Goal: Transaction & Acquisition: Purchase product/service

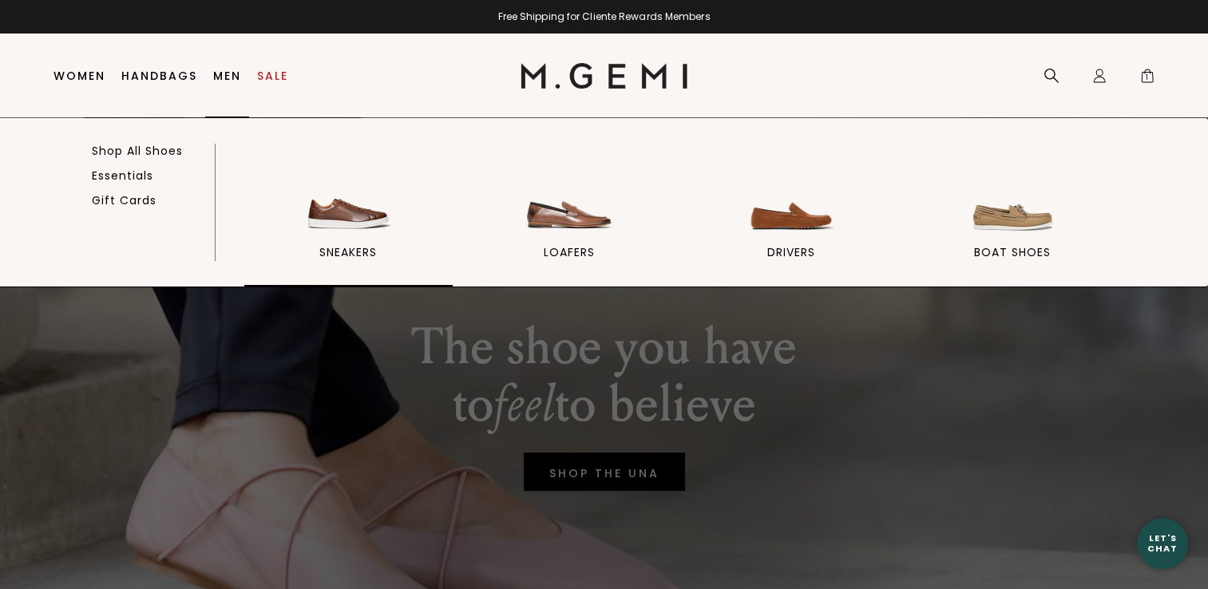
click at [323, 208] on img at bounding box center [347, 192] width 89 height 89
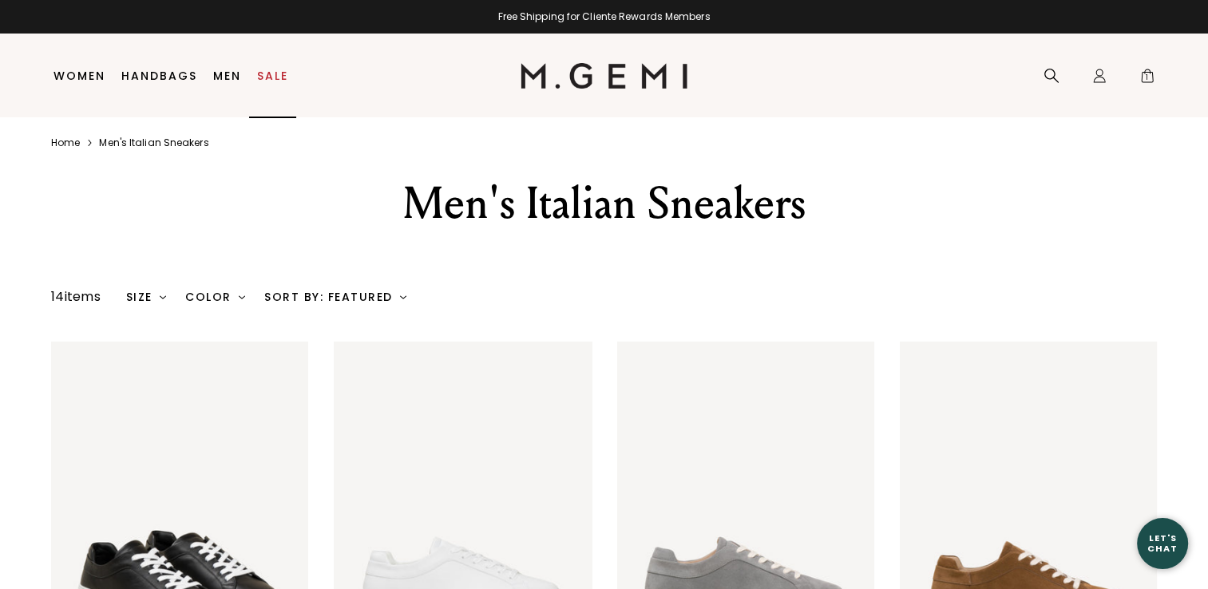
click at [272, 76] on link "Sale" at bounding box center [272, 75] width 31 height 13
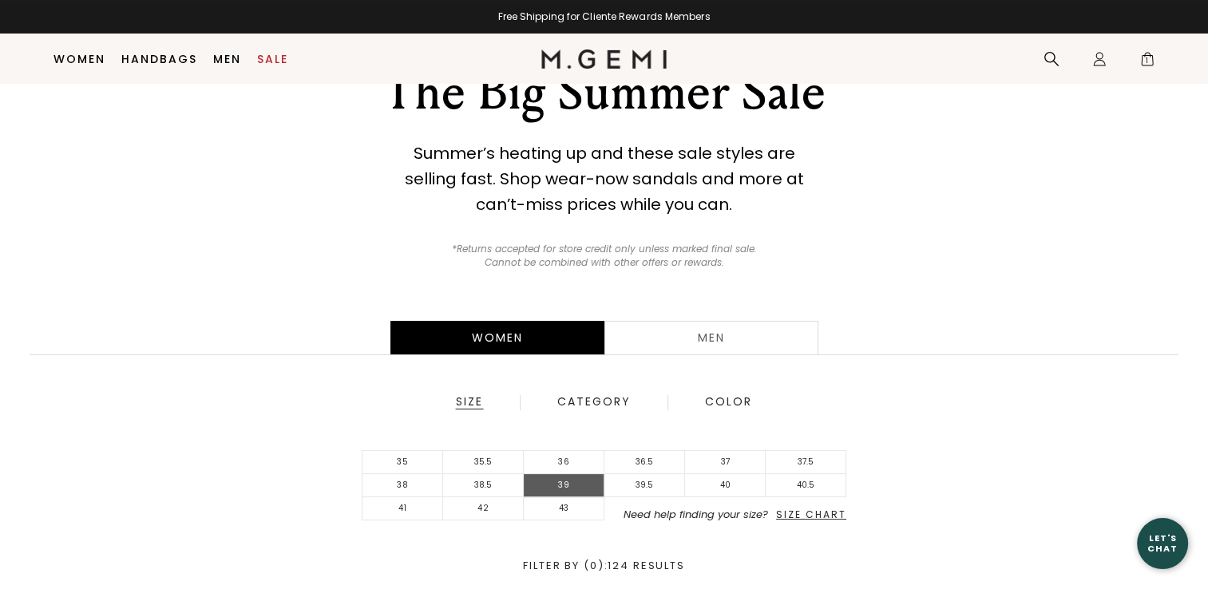
click at [551, 489] on li "39" at bounding box center [564, 485] width 81 height 23
click at [490, 484] on li "38.5" at bounding box center [483, 485] width 81 height 23
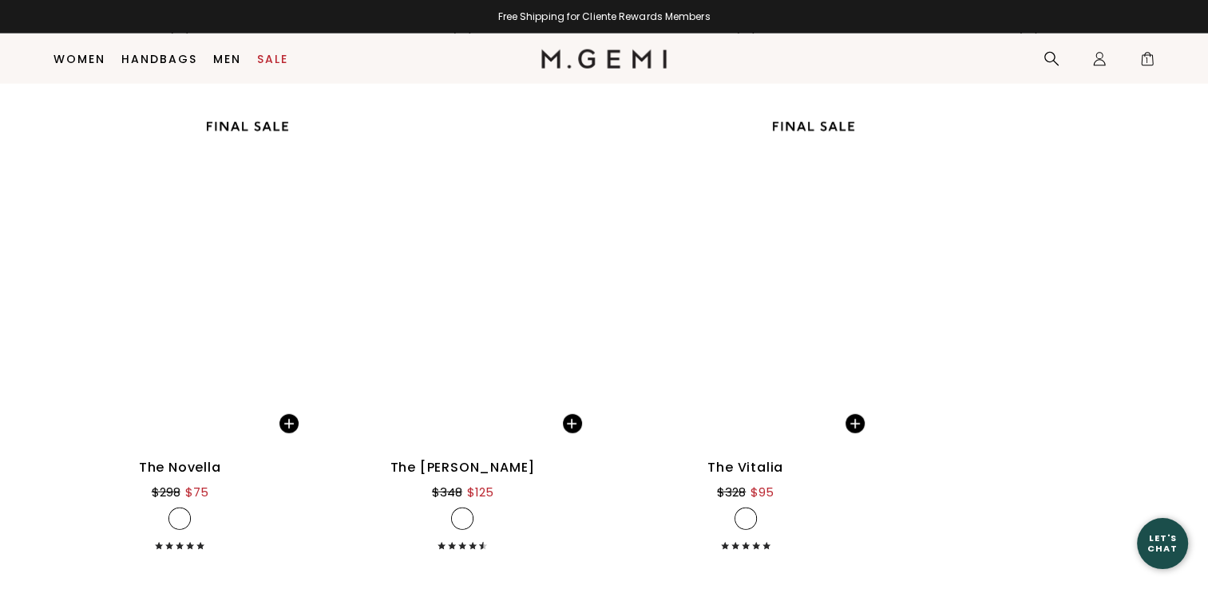
scroll to position [10015, 0]
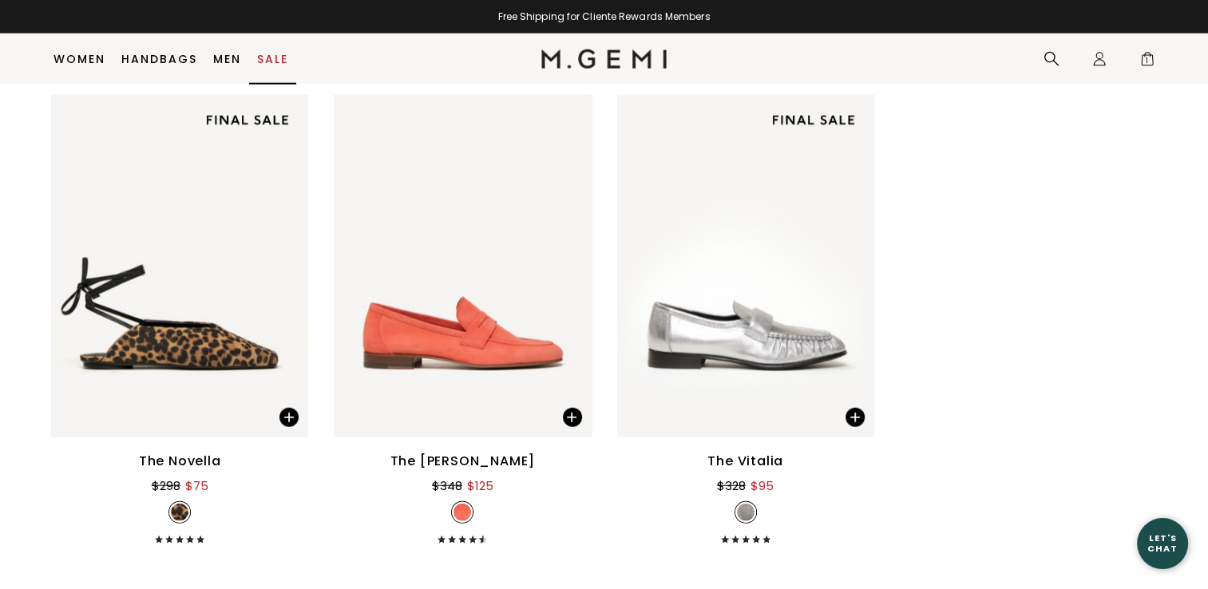
click at [271, 53] on link "Sale" at bounding box center [272, 59] width 31 height 13
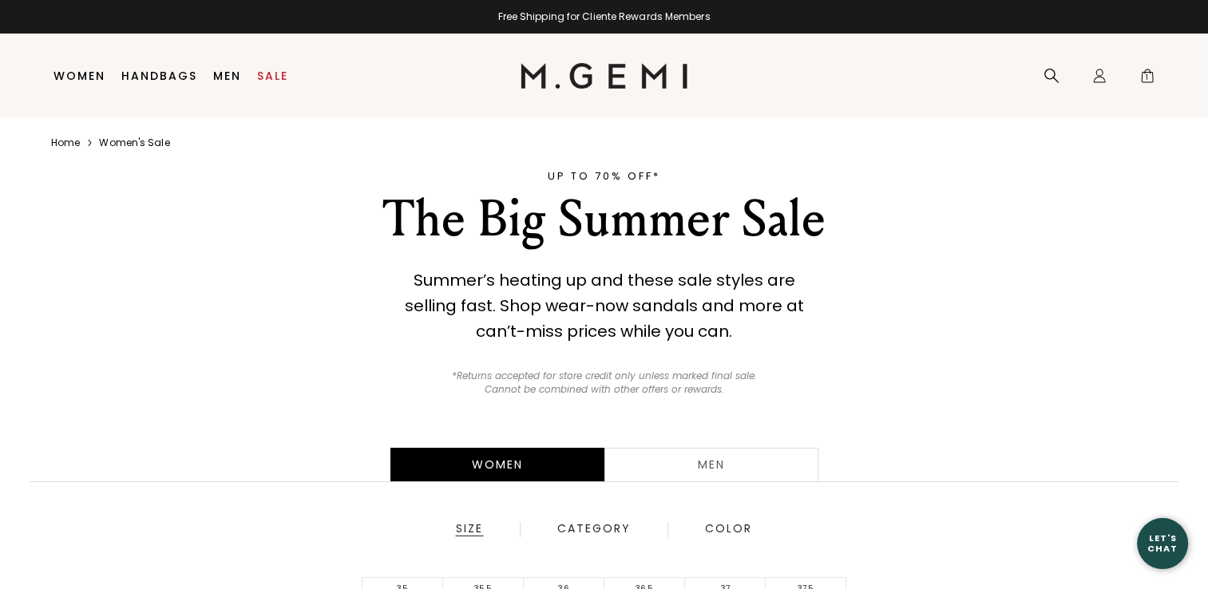
click at [758, 455] on div "Men" at bounding box center [711, 465] width 214 height 34
